Goal: Entertainment & Leisure: Consume media (video, audio)

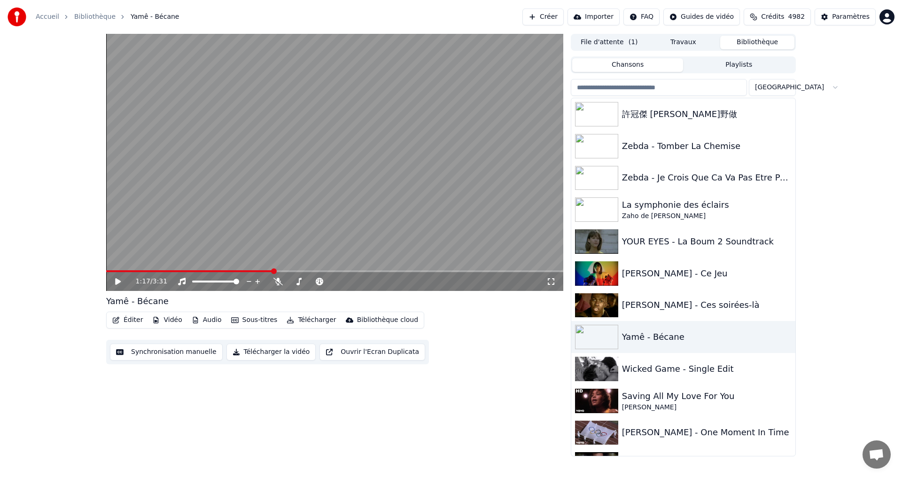
click at [713, 90] on input "search" at bounding box center [659, 87] width 176 height 17
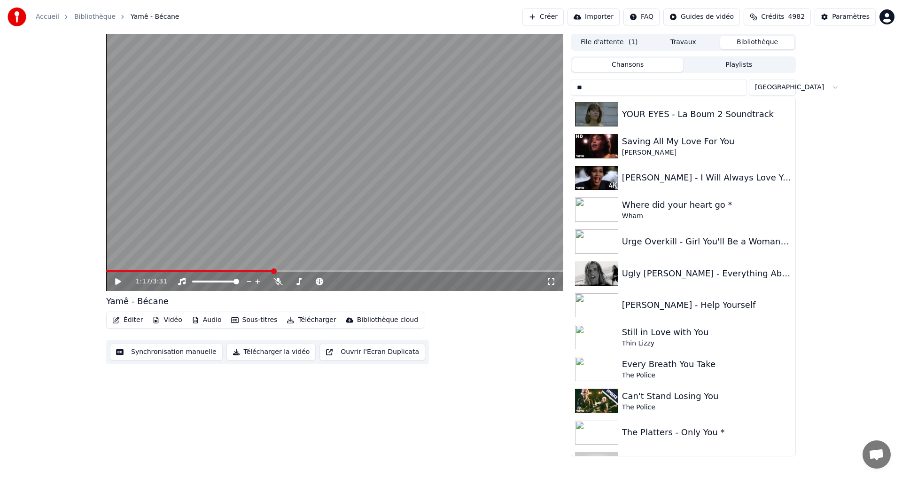
type input "*"
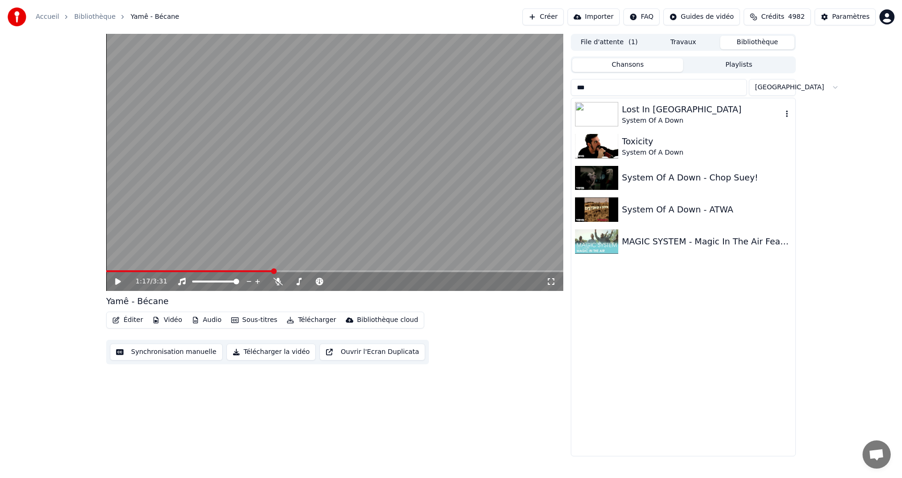
click at [683, 117] on div "System Of A Down" at bounding box center [702, 120] width 160 height 9
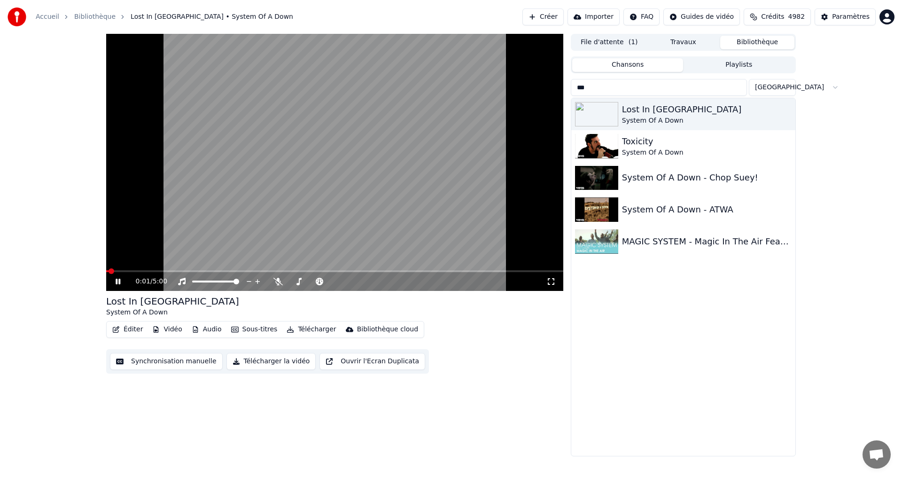
click at [276, 288] on div "0:01 / 5:00" at bounding box center [334, 281] width 457 height 19
click at [278, 285] on icon at bounding box center [278, 282] width 9 height 8
click at [297, 280] on div at bounding box center [321, 281] width 76 height 9
click at [297, 281] on span at bounding box center [312, 282] width 47 height 2
click at [115, 270] on span at bounding box center [110, 271] width 9 height 2
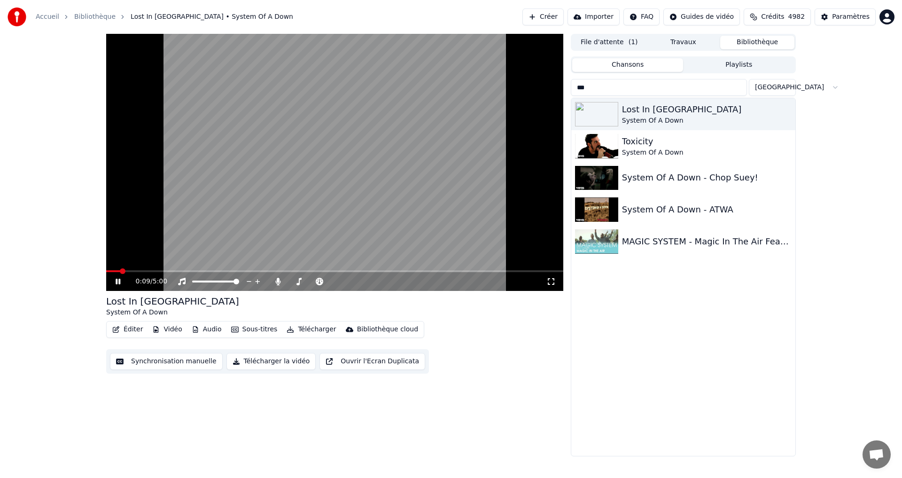
click at [550, 284] on icon at bounding box center [551, 282] width 9 height 8
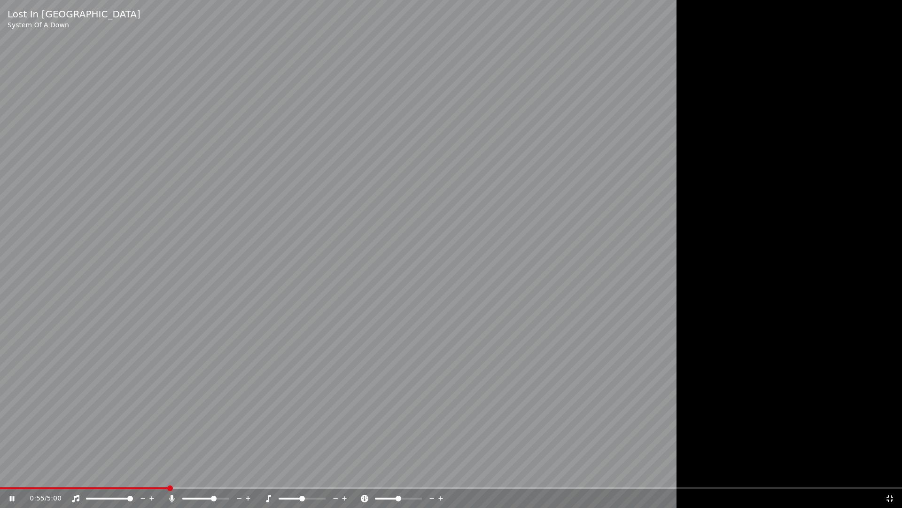
click at [215, 478] on span at bounding box center [214, 498] width 6 height 6
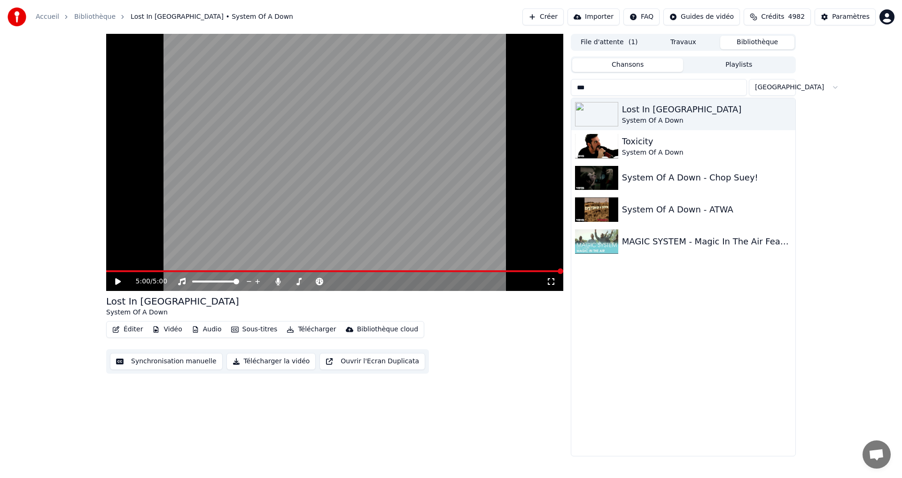
click at [643, 90] on input "***" at bounding box center [659, 87] width 176 height 17
click at [696, 143] on div "Toxicity" at bounding box center [702, 141] width 160 height 13
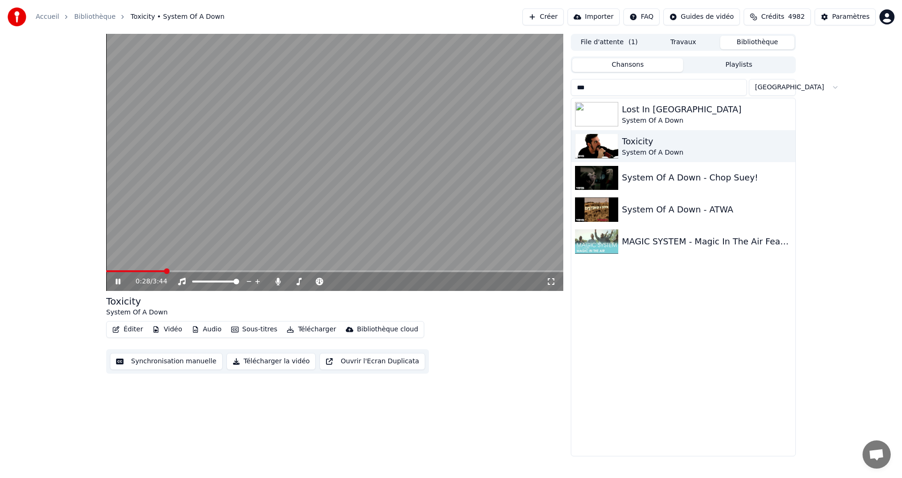
click at [550, 285] on icon at bounding box center [551, 282] width 9 height 8
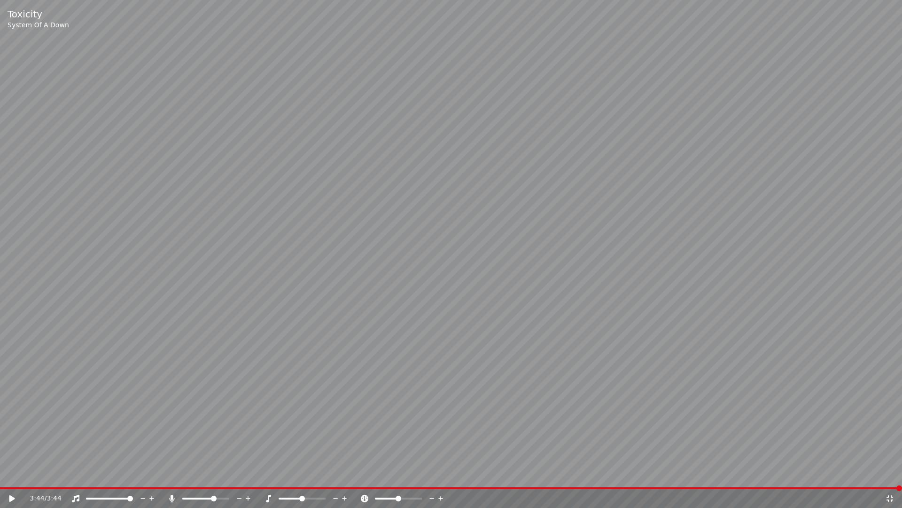
click at [486, 478] on span at bounding box center [451, 488] width 902 height 2
click at [508, 293] on video at bounding box center [451, 254] width 902 height 508
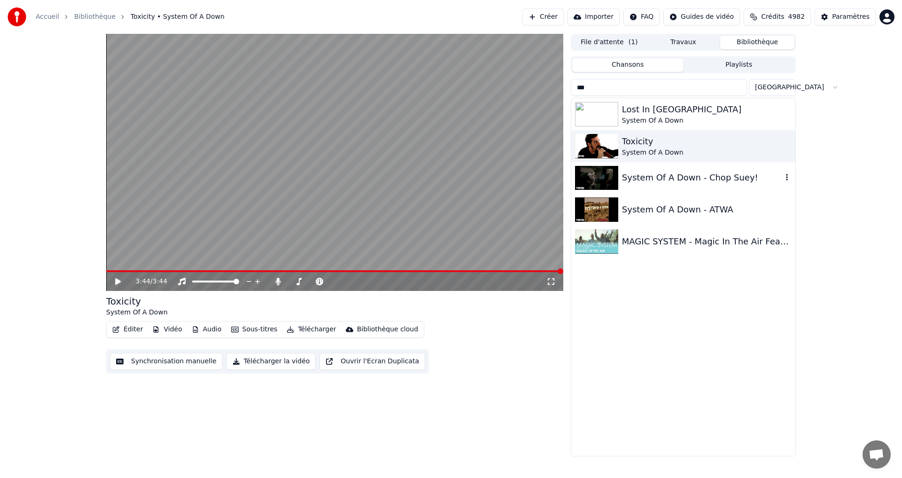
click at [622, 187] on div at bounding box center [598, 178] width 47 height 24
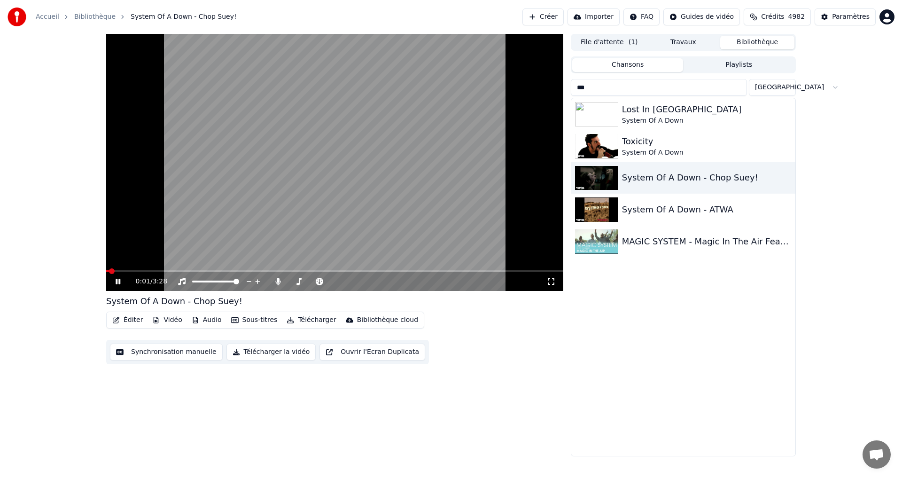
click at [553, 285] on icon at bounding box center [551, 281] width 7 height 7
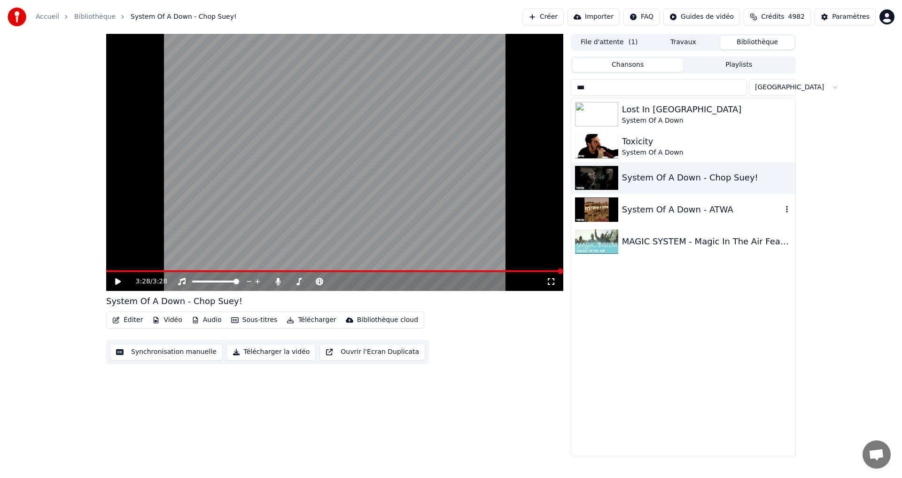
click at [691, 214] on div "System Of A Down - ATWA" at bounding box center [702, 209] width 160 height 13
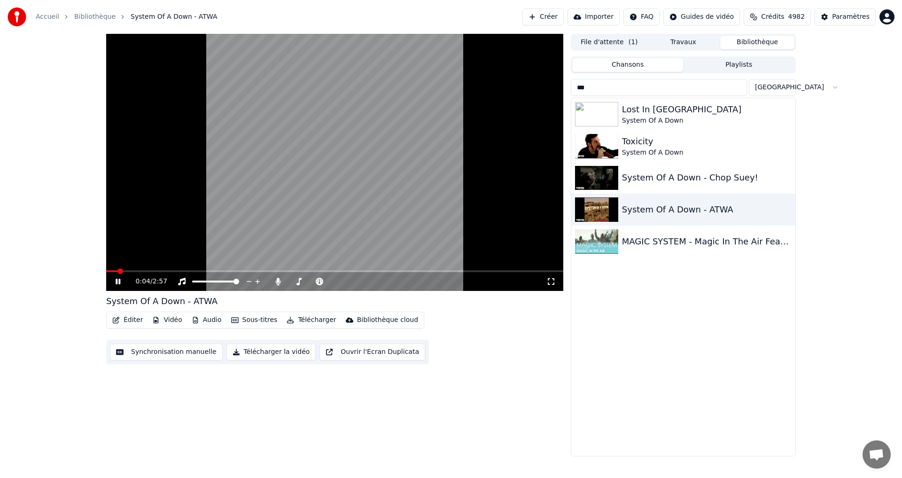
click at [549, 282] on icon at bounding box center [551, 282] width 9 height 8
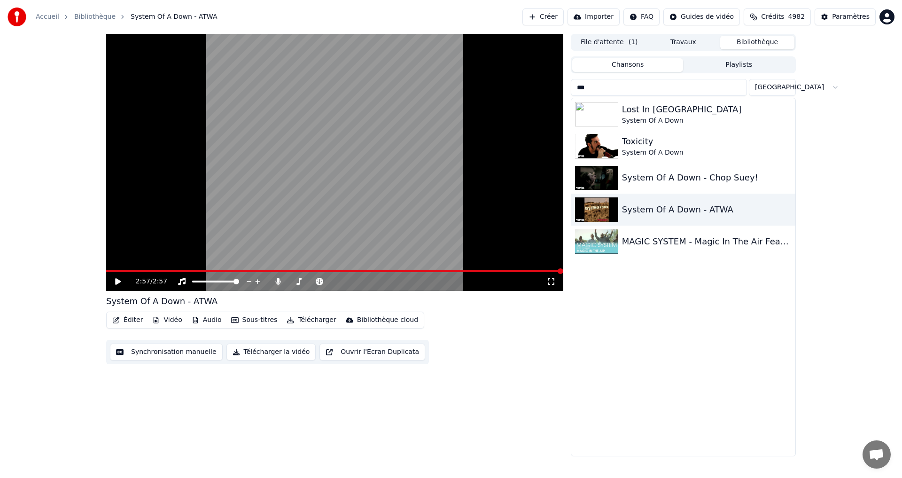
click at [618, 88] on input "***" at bounding box center [659, 87] width 176 height 17
type input "*"
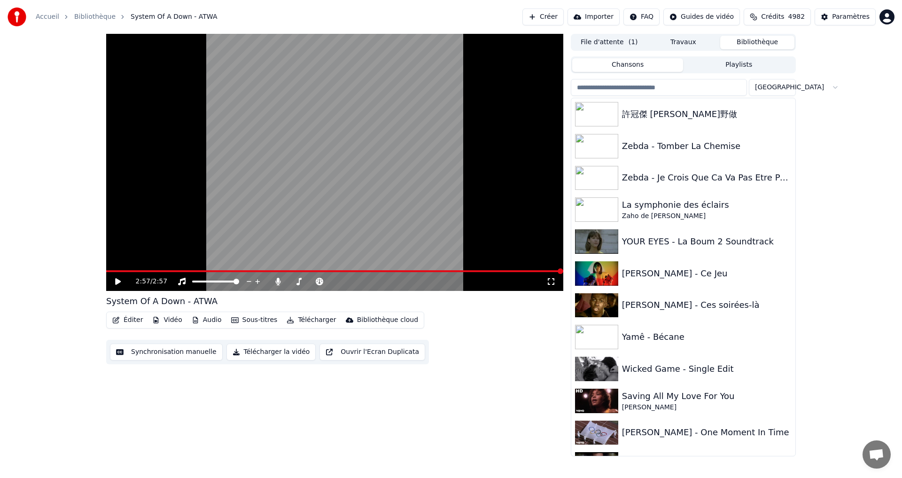
type input "*"
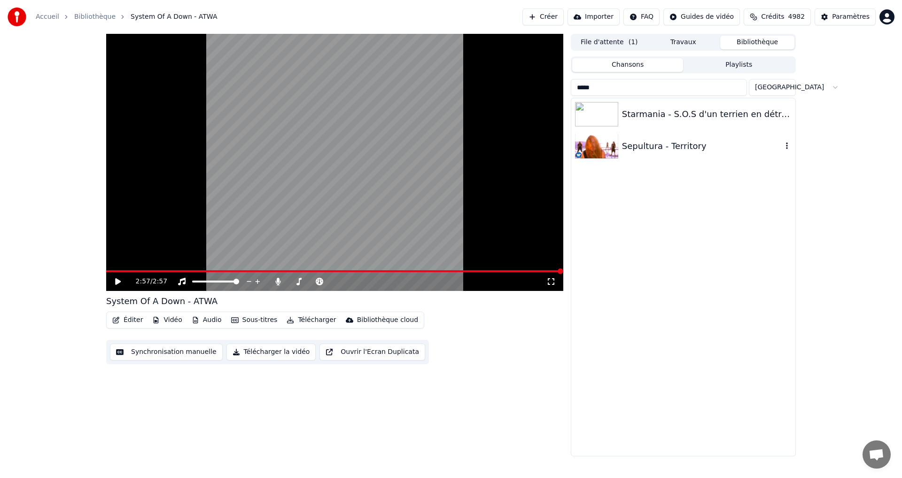
click at [644, 144] on div "Sepultura - Territory" at bounding box center [702, 146] width 160 height 13
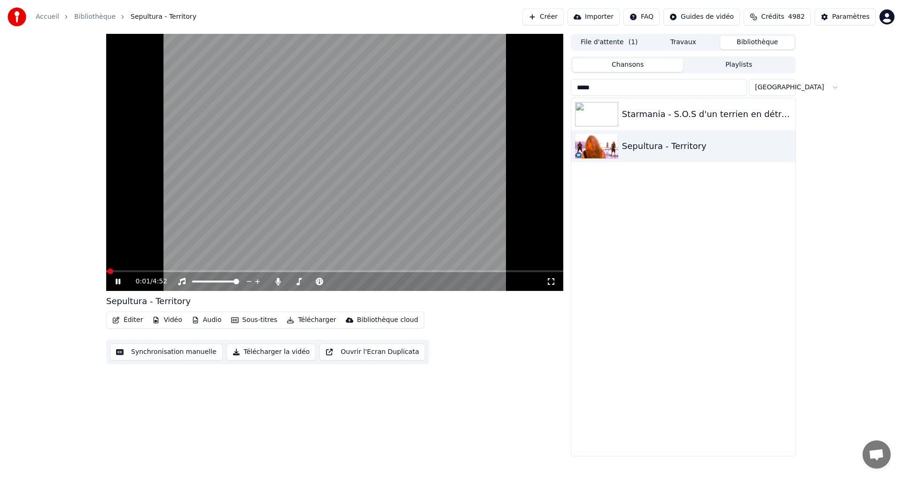
click at [551, 283] on icon at bounding box center [551, 282] width 9 height 8
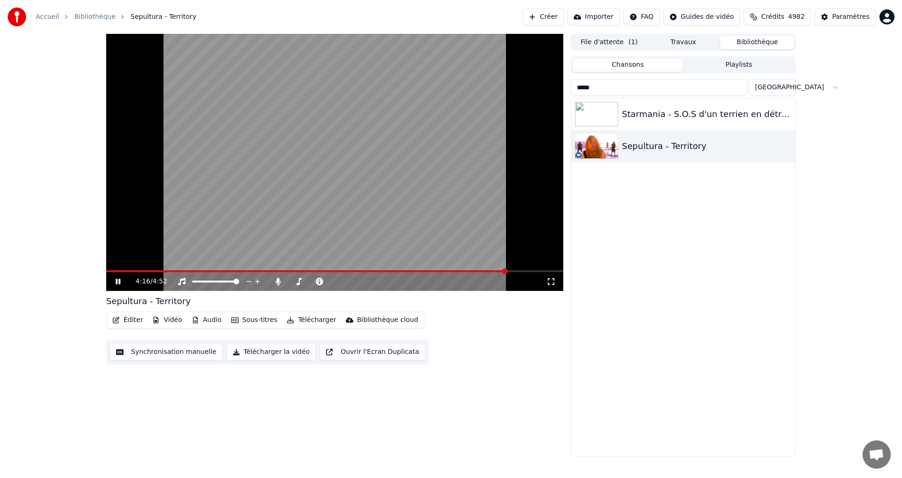
click at [611, 90] on input "*****" at bounding box center [659, 87] width 176 height 17
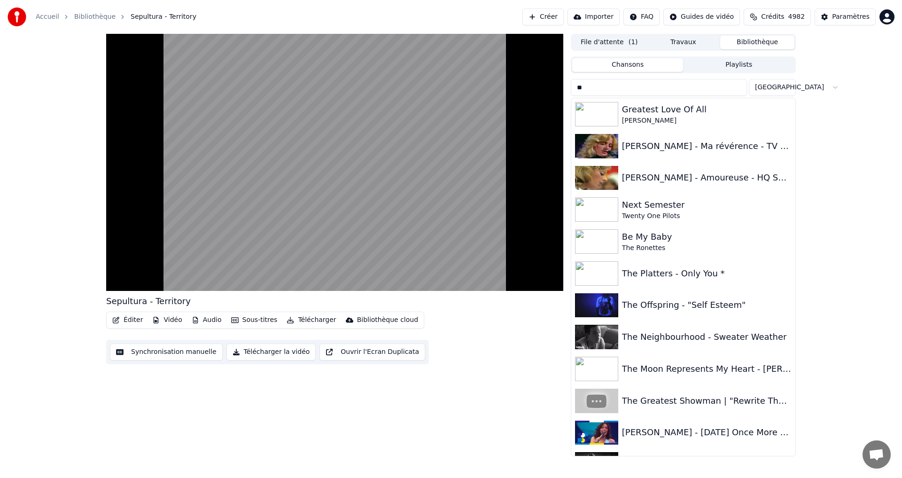
type input "*"
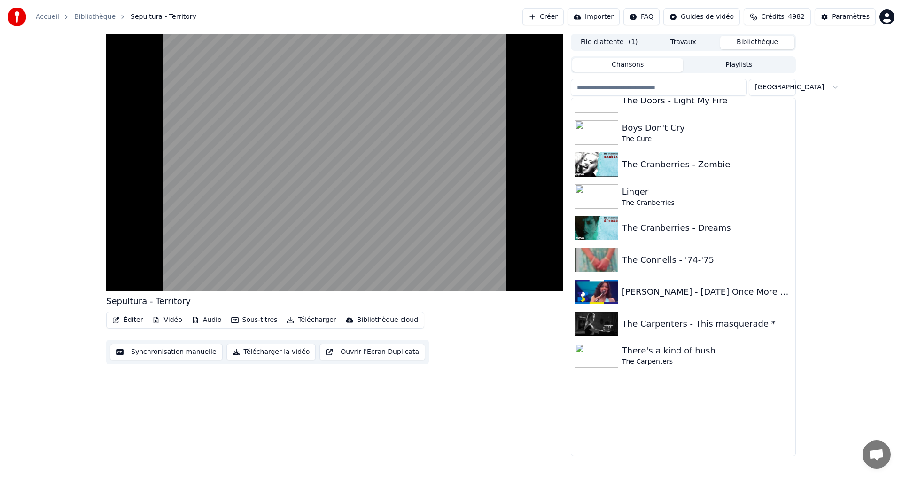
scroll to position [2256, 0]
